Goal: Find specific page/section: Find specific page/section

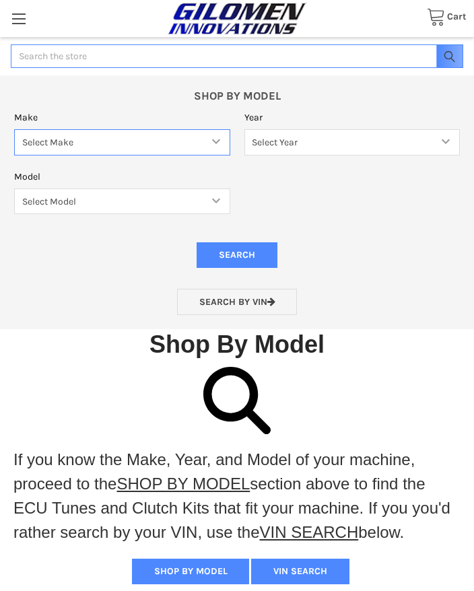
click at [219, 141] on select "Select Make Bobcat UTV Gravely UTV ACE 900 RANGER 570 Ranger 700 / 800 RANGER 9…" at bounding box center [122, 142] width 216 height 26
click at [215, 143] on select "Select Make Bobcat UTV Gravely UTV ACE 900 RANGER 570 Ranger 700 / 800 RANGER 9…" at bounding box center [122, 142] width 216 height 26
select select "606"
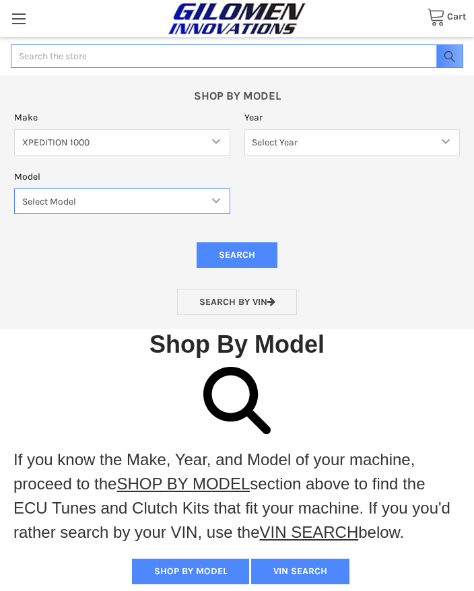
click at [212, 205] on select "Select Model" at bounding box center [122, 201] width 216 height 26
click at [220, 200] on select "Select Model" at bounding box center [122, 201] width 216 height 26
click at [211, 209] on select "Select Model" at bounding box center [122, 201] width 216 height 26
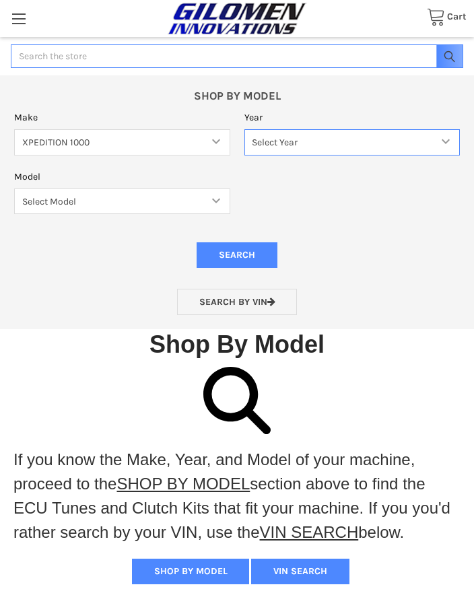
click at [439, 150] on select "Select Year [DATE] 2025" at bounding box center [352, 142] width 216 height 26
select select "683"
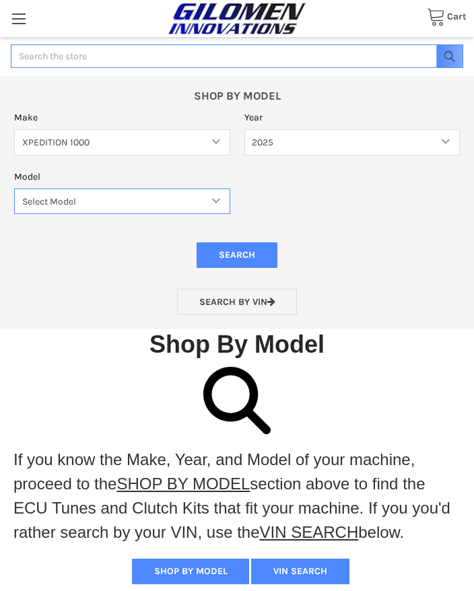
click at [216, 207] on select "Select Model XPEDITION 1000 2 AND 5 PASSENGER MODELS XPEDITION 1000 NORTHSTAR 2…" at bounding box center [122, 201] width 216 height 26
select select "684"
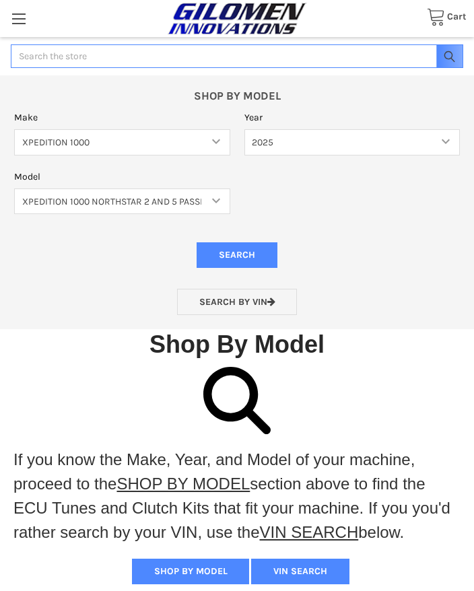
click at [256, 250] on input "Search" at bounding box center [236, 255] width 81 height 26
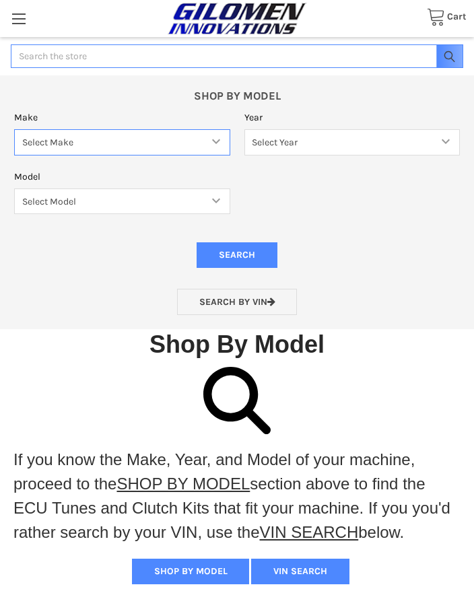
click at [221, 143] on select "Select Make Bobcat UTV Gravely UTV ACE 900 RANGER 570 Ranger 700 / 800 RANGER 9…" at bounding box center [122, 142] width 216 height 26
select select "606"
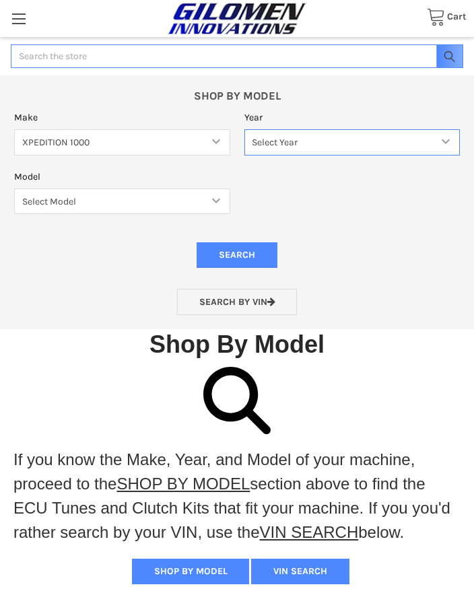
click at [442, 139] on select "Select Year [DATE] 2025" at bounding box center [352, 142] width 216 height 26
select select "683"
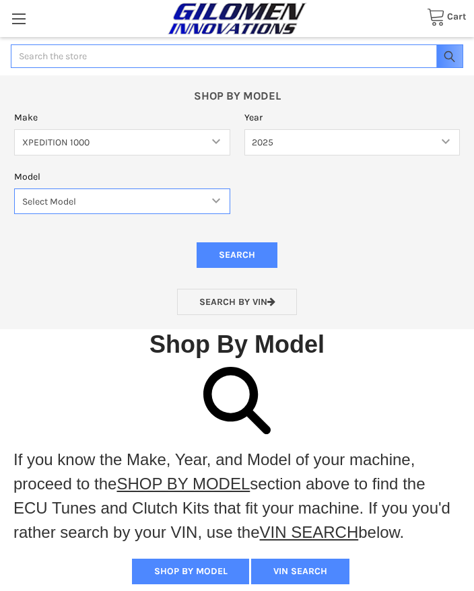
click at [215, 200] on select "Select Model XPEDITION 1000 2 AND 5 PASSENGER MODELS XPEDITION 1000 NORTHSTAR 2…" at bounding box center [122, 201] width 216 height 26
select select "684"
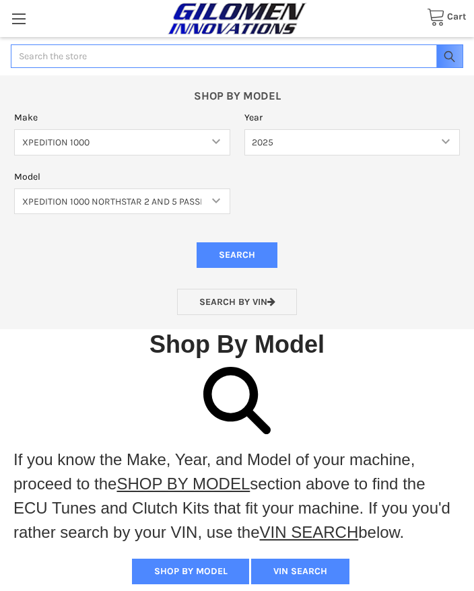
click at [264, 252] on input "Search" at bounding box center [236, 255] width 81 height 26
